Goal: Task Accomplishment & Management: Complete application form

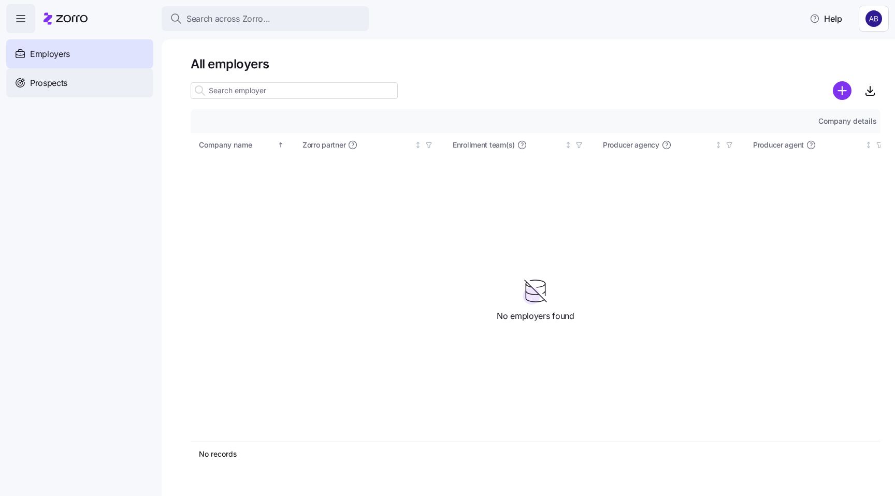
click at [57, 84] on span "Prospects" at bounding box center [48, 83] width 37 height 13
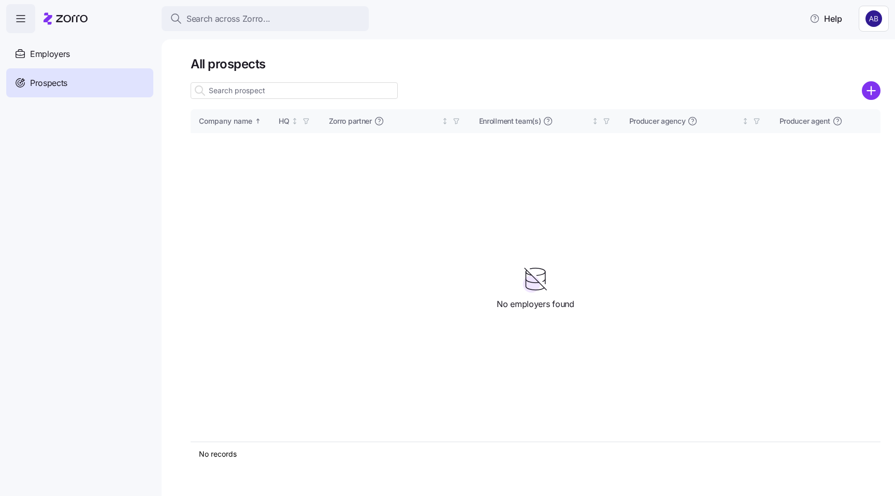
click at [871, 93] on icon "add icon" at bounding box center [871, 91] width 0 height 8
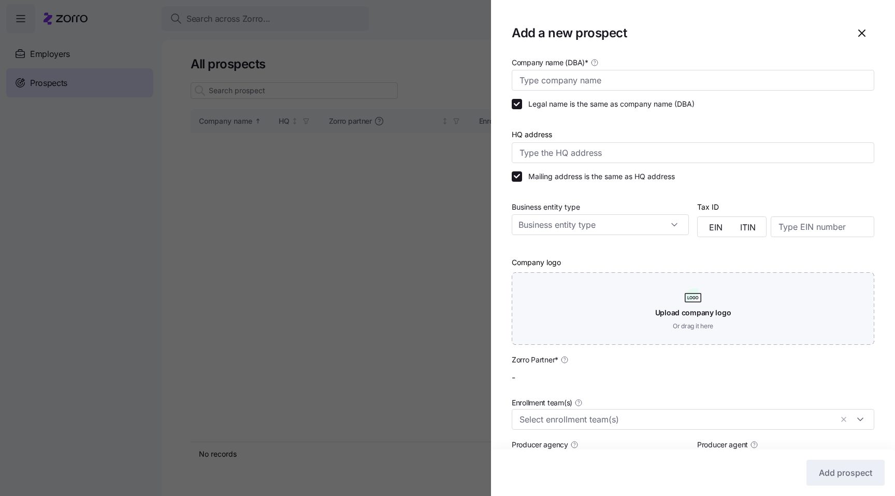
type input "gadi agency"
click at [625, 80] on input "Company name (DBA) *" at bounding box center [693, 80] width 363 height 21
click at [552, 83] on input "Black Bread pirates" at bounding box center [693, 80] width 363 height 21
click at [573, 83] on input "Black [PERSON_NAME] pirates" at bounding box center [693, 80] width 363 height 21
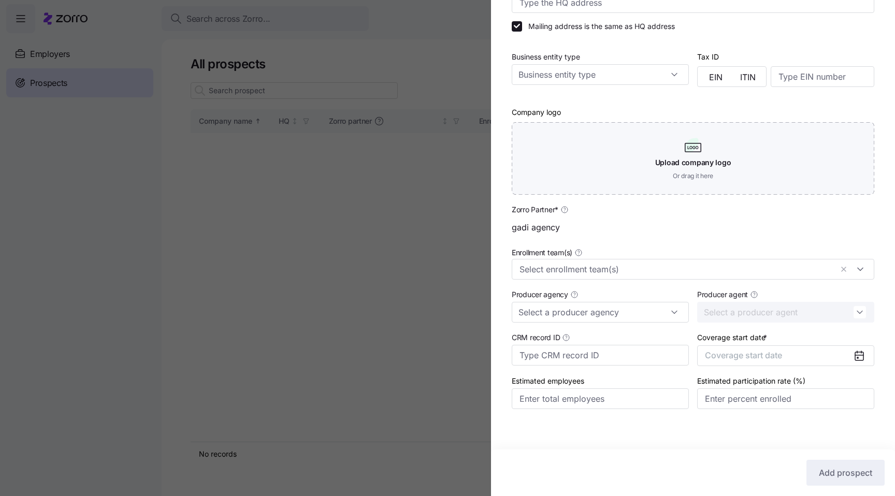
scroll to position [157, 0]
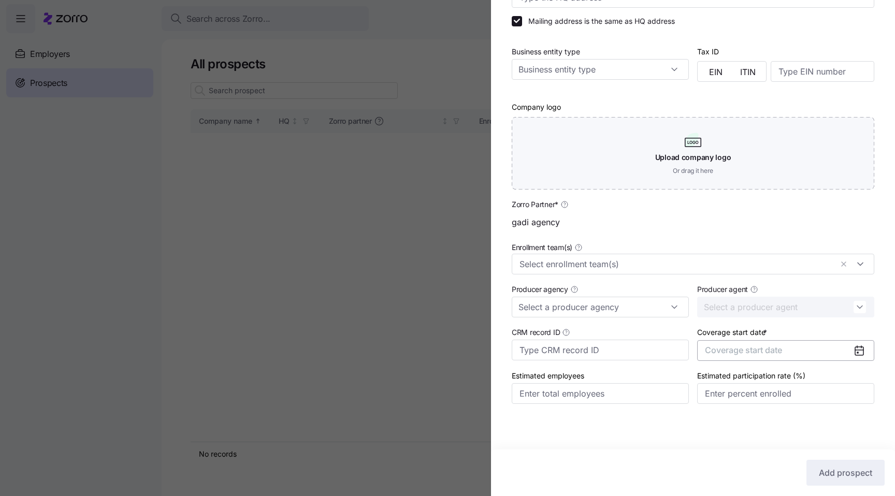
type input "Black [PERSON_NAME] Pirates"
click at [749, 348] on span "Coverage start date" at bounding box center [743, 350] width 77 height 10
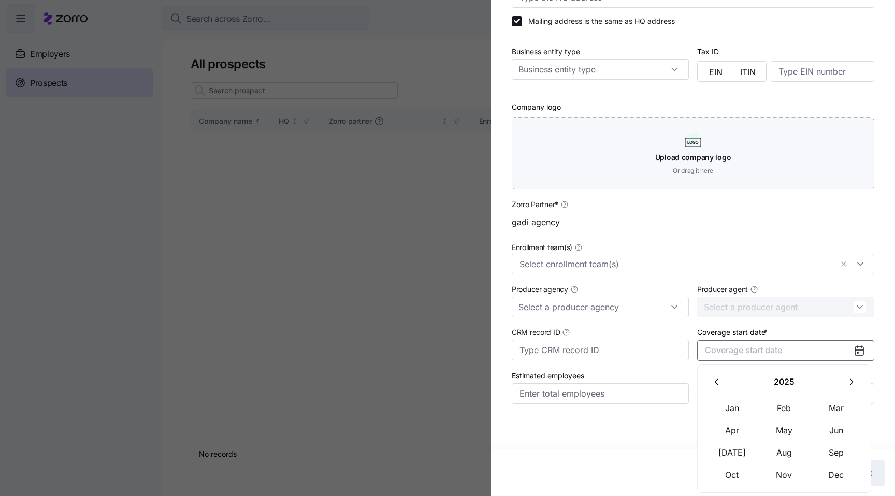
click at [857, 387] on button "button" at bounding box center [852, 382] width 22 height 22
click at [744, 410] on button "Jan" at bounding box center [733, 408] width 52 height 22
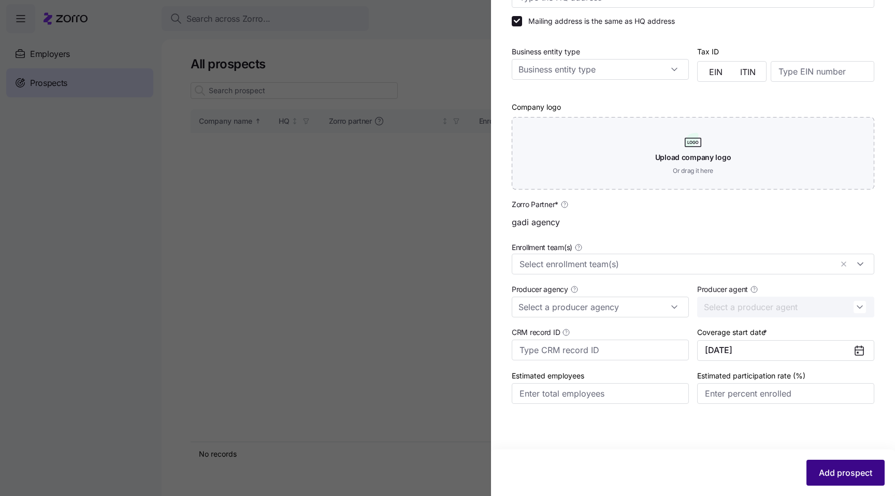
click at [842, 473] on span "Add prospect" at bounding box center [845, 473] width 53 height 12
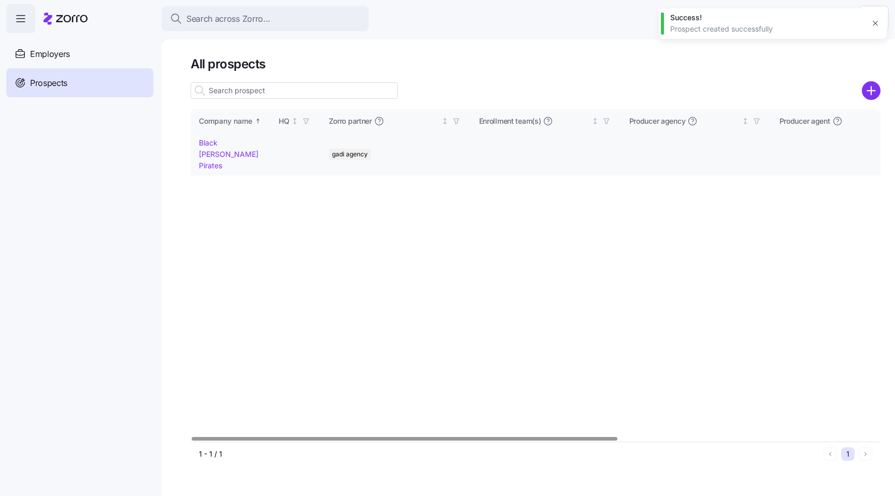
click at [219, 150] on link "Black [PERSON_NAME] Pirates" at bounding box center [229, 153] width 60 height 31
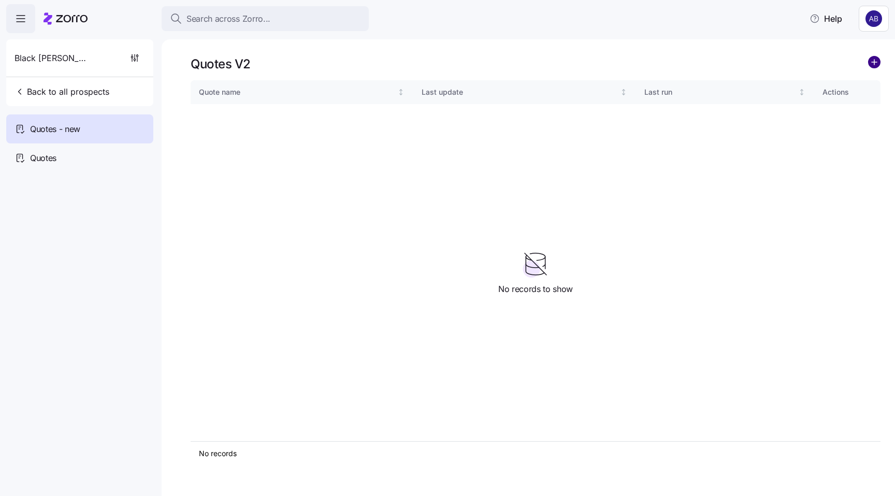
click at [869, 62] on circle "add icon" at bounding box center [874, 61] width 11 height 11
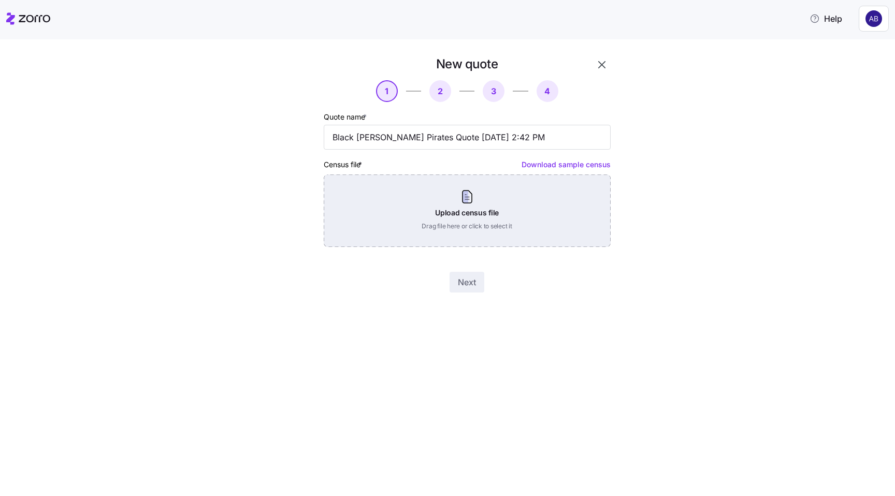
click at [559, 202] on div "Upload census file Drag file here or click to select it" at bounding box center [467, 211] width 287 height 73
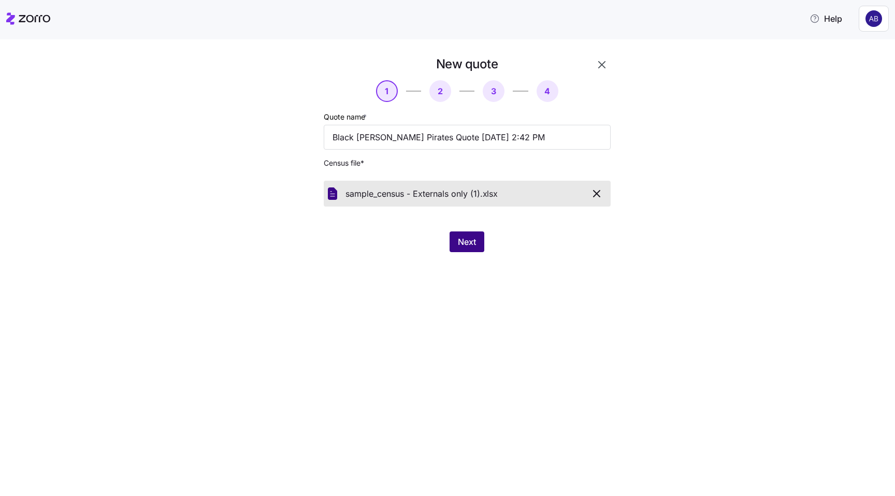
click at [469, 247] on span "Next" at bounding box center [467, 242] width 18 height 12
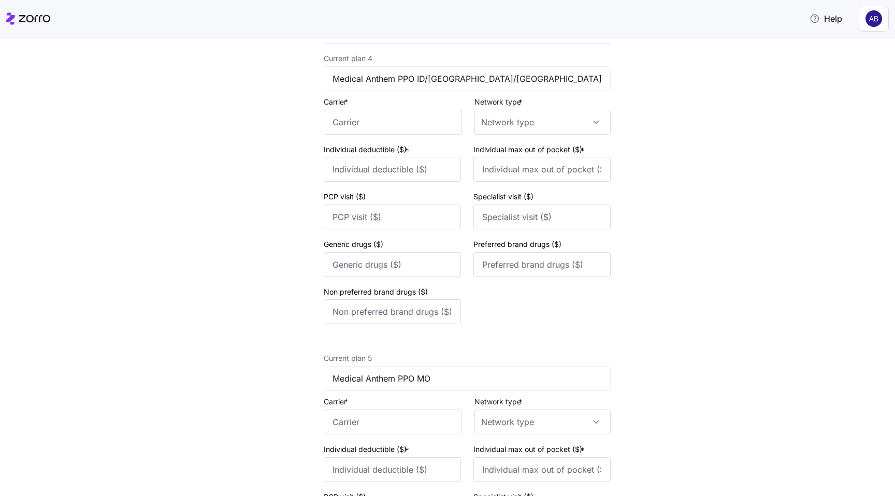
scroll to position [1249, 0]
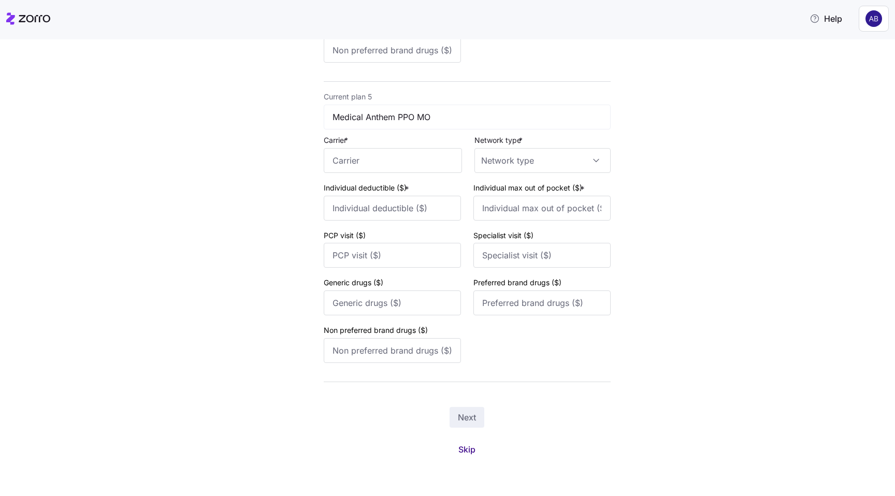
click at [465, 451] on span "Skip" at bounding box center [467, 450] width 17 height 12
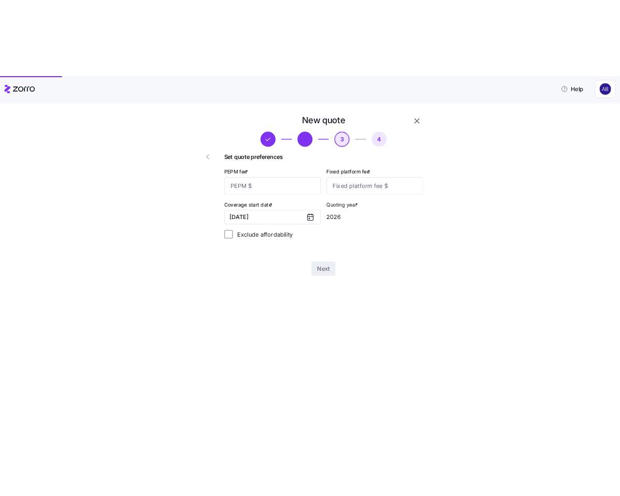
scroll to position [0, 0]
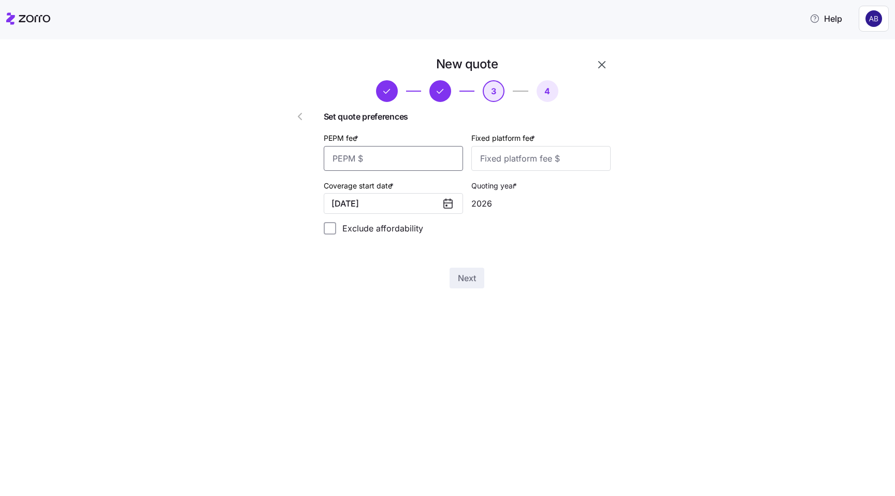
click at [414, 163] on input "PEPM fee *" at bounding box center [393, 158] width 139 height 25
type input "55"
click at [503, 151] on input "Fixed platform fee *" at bounding box center [540, 158] width 139 height 25
type input "100"
click at [462, 282] on span "Next" at bounding box center [467, 278] width 18 height 12
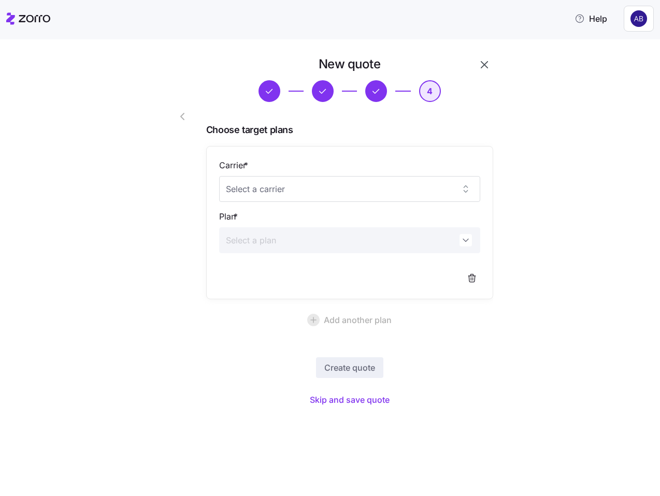
click at [344, 423] on div "New quote 4 Choose target plans Carrier * Plan * Add another plan Create quote …" at bounding box center [330, 267] width 660 height 457
click at [351, 403] on span "Skip and save quote" at bounding box center [350, 400] width 80 height 12
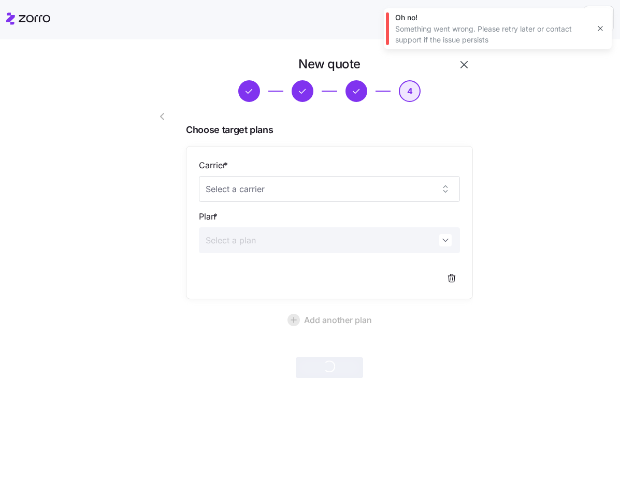
click at [602, 28] on icon "button" at bounding box center [600, 28] width 8 height 8
click at [40, 22] on icon at bounding box center [28, 18] width 44 height 12
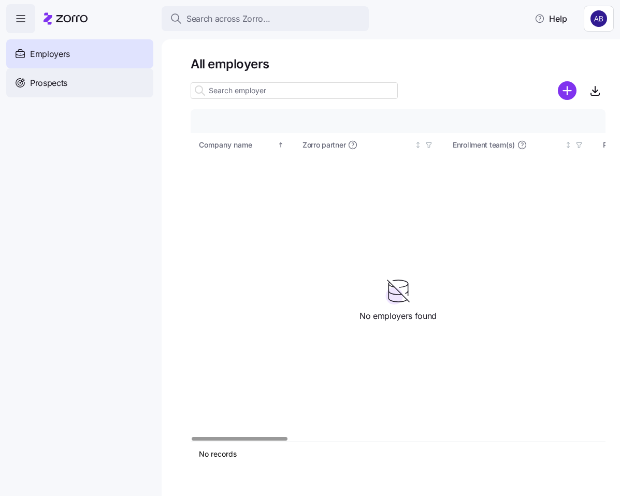
click at [58, 90] on div "Prospects" at bounding box center [79, 82] width 147 height 29
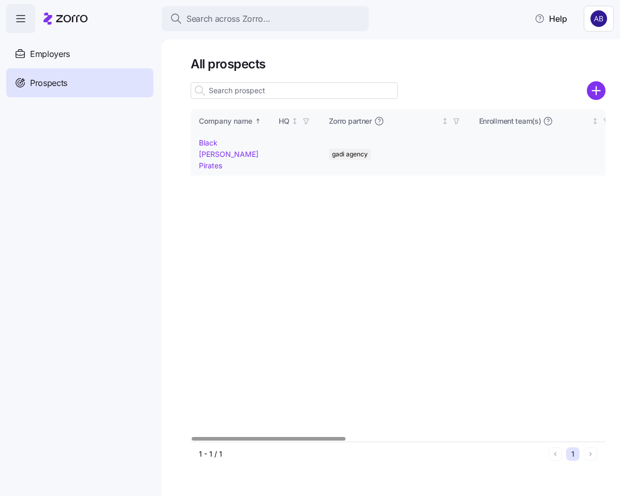
click at [207, 146] on link "Black [PERSON_NAME] Pirates" at bounding box center [229, 153] width 60 height 31
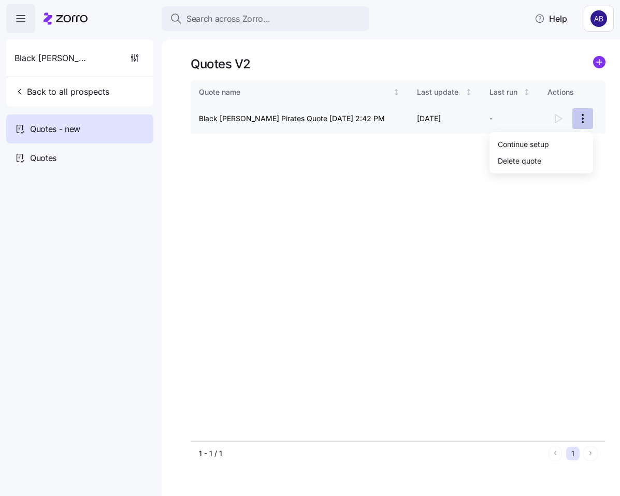
click at [580, 128] on html "Search across Zorro... Help Black [PERSON_NAME] Pirates Back to all prospects Q…" at bounding box center [310, 245] width 620 height 490
click at [554, 161] on div "Delete quote" at bounding box center [541, 160] width 95 height 17
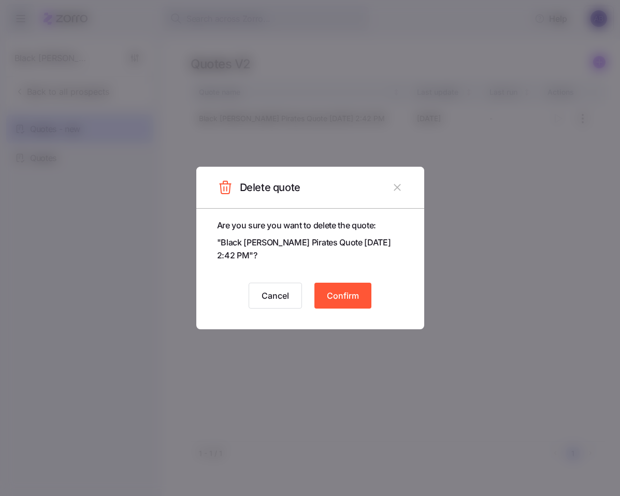
click at [346, 296] on span "Confirm" at bounding box center [343, 296] width 32 height 12
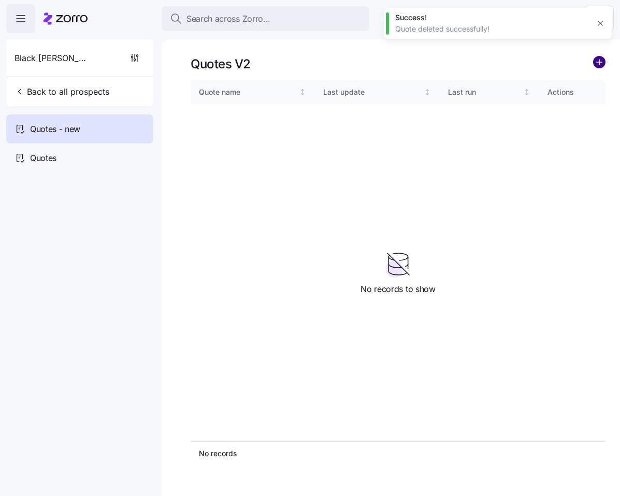
click at [600, 61] on circle "add icon" at bounding box center [599, 61] width 11 height 11
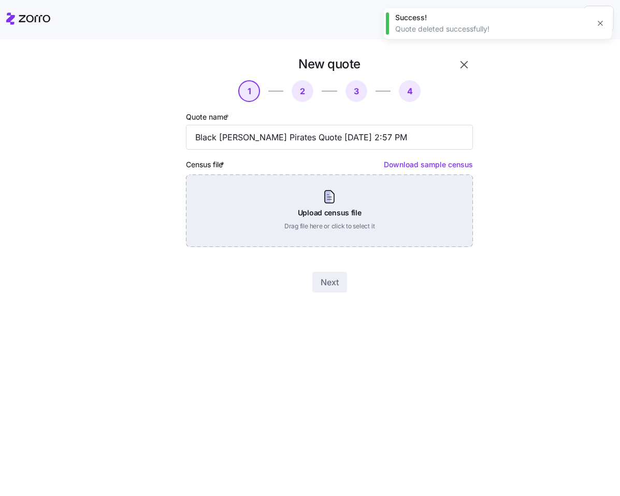
click at [383, 205] on div "Upload census file Drag file here or click to select it" at bounding box center [329, 211] width 287 height 73
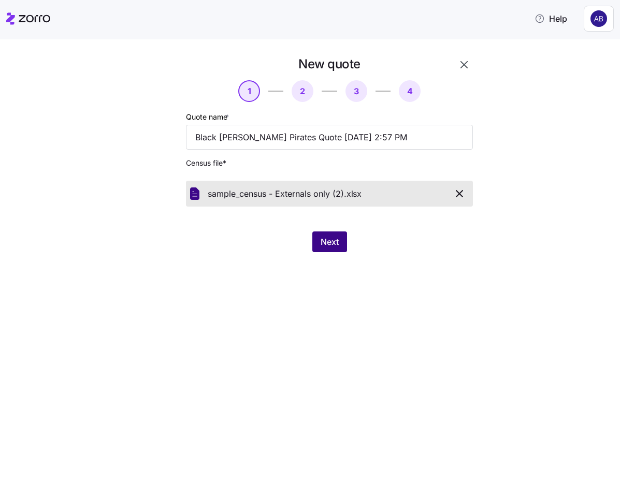
click at [335, 238] on span "Next" at bounding box center [330, 242] width 18 height 12
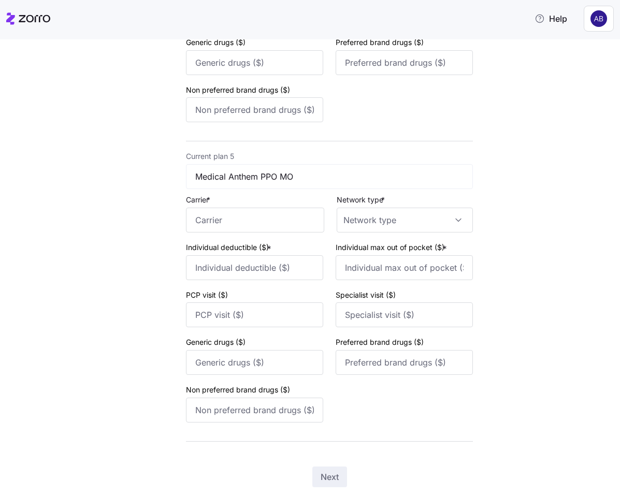
scroll to position [1249, 0]
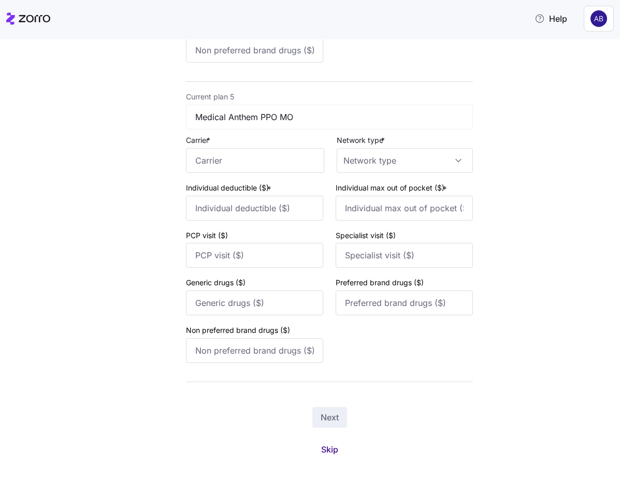
click at [334, 445] on span "Skip" at bounding box center [329, 450] width 17 height 12
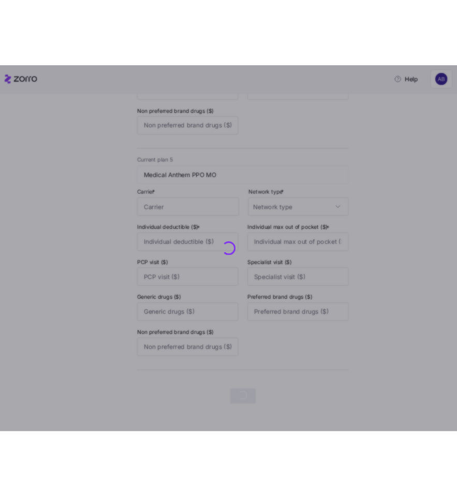
scroll to position [0, 0]
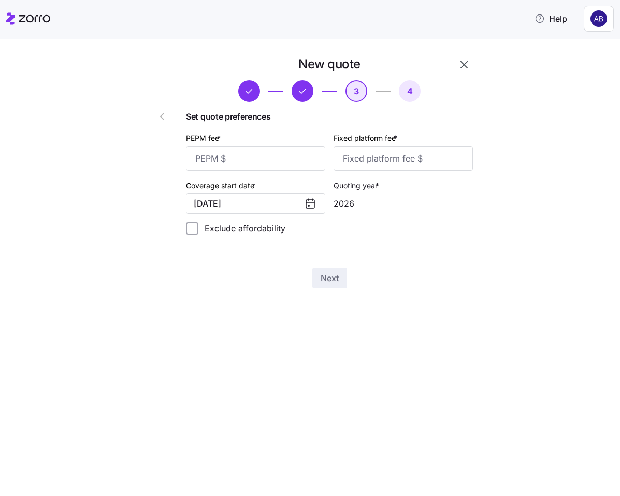
click at [260, 145] on div "PEPM fee *" at bounding box center [255, 151] width 139 height 39
click at [263, 160] on input "PEPM fee *" at bounding box center [255, 158] width 139 height 25
type input "55"
click at [399, 159] on input "Fixed platform fee *" at bounding box center [403, 158] width 139 height 25
type input "100"
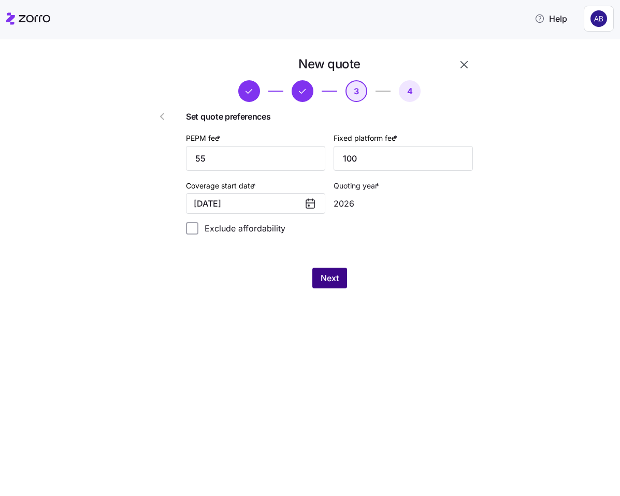
click at [330, 276] on span "Next" at bounding box center [330, 278] width 18 height 12
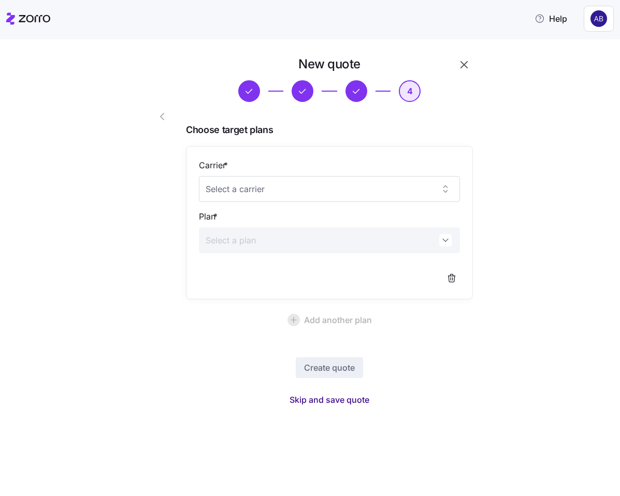
click at [341, 401] on span "Skip and save quote" at bounding box center [330, 400] width 80 height 12
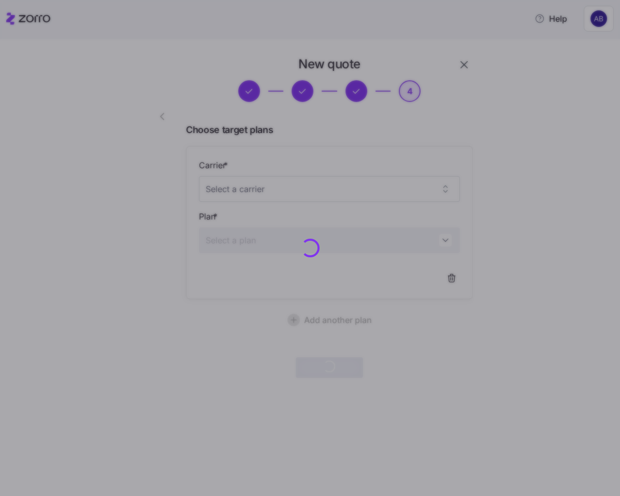
click at [568, 94] on div at bounding box center [310, 248] width 620 height 496
